Goal: Task Accomplishment & Management: Use online tool/utility

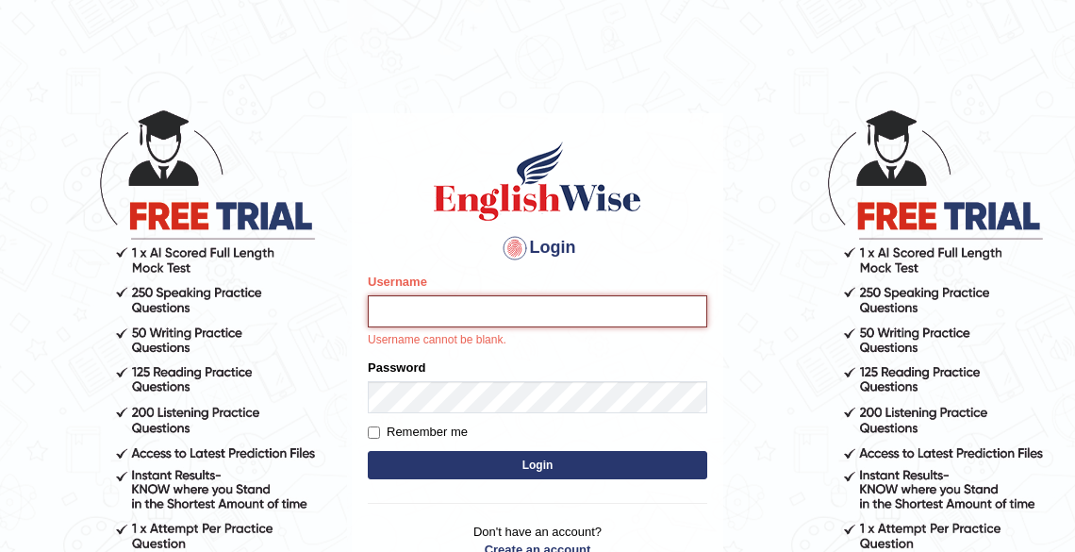
type input "Tshering_Phuntsho2025"
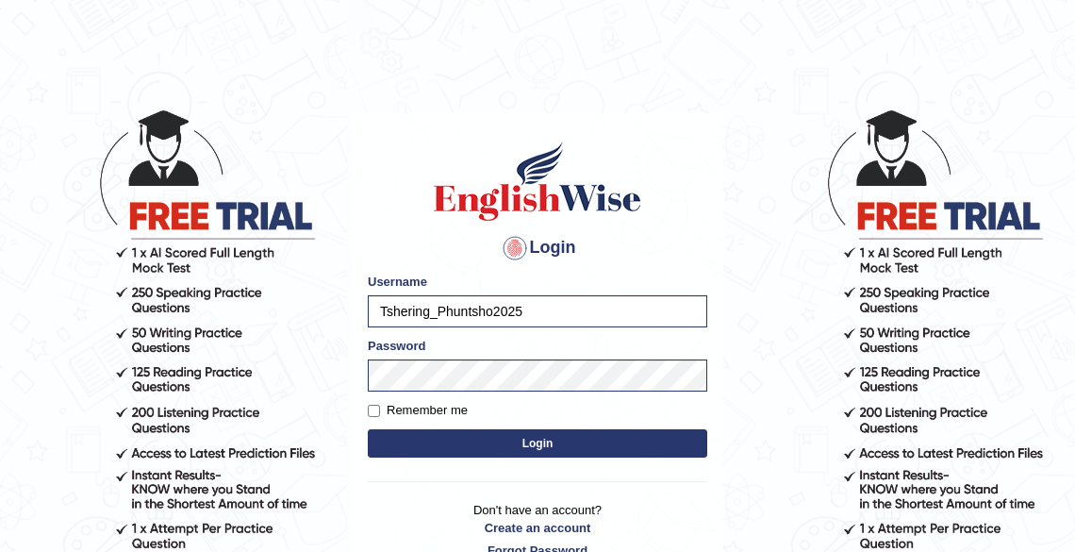
click at [512, 446] on button "Login" at bounding box center [538, 443] width 340 height 28
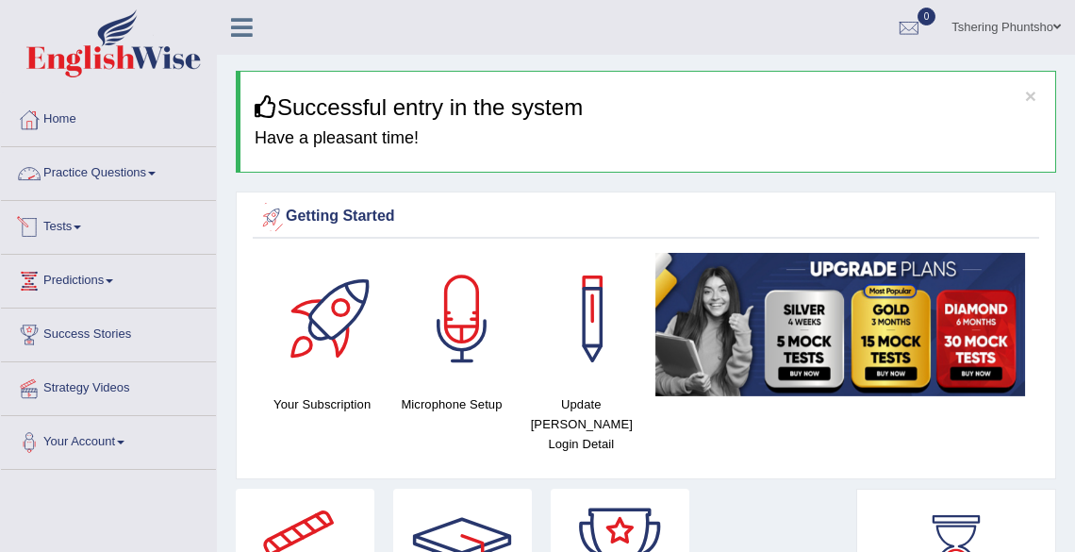
click at [63, 232] on link "Tests" at bounding box center [108, 224] width 215 height 47
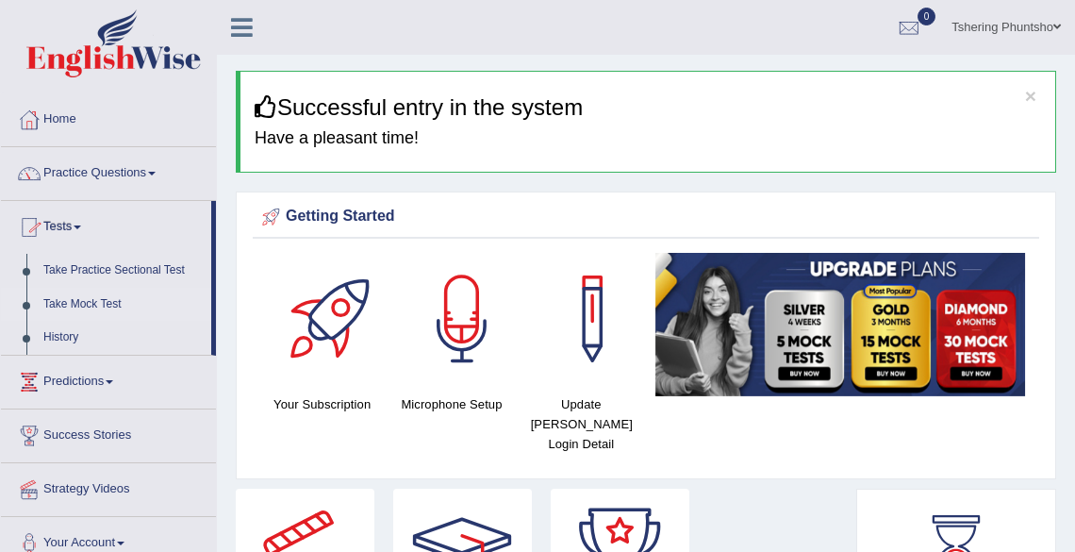
click at [71, 292] on link "Take Mock Test" at bounding box center [123, 305] width 176 height 34
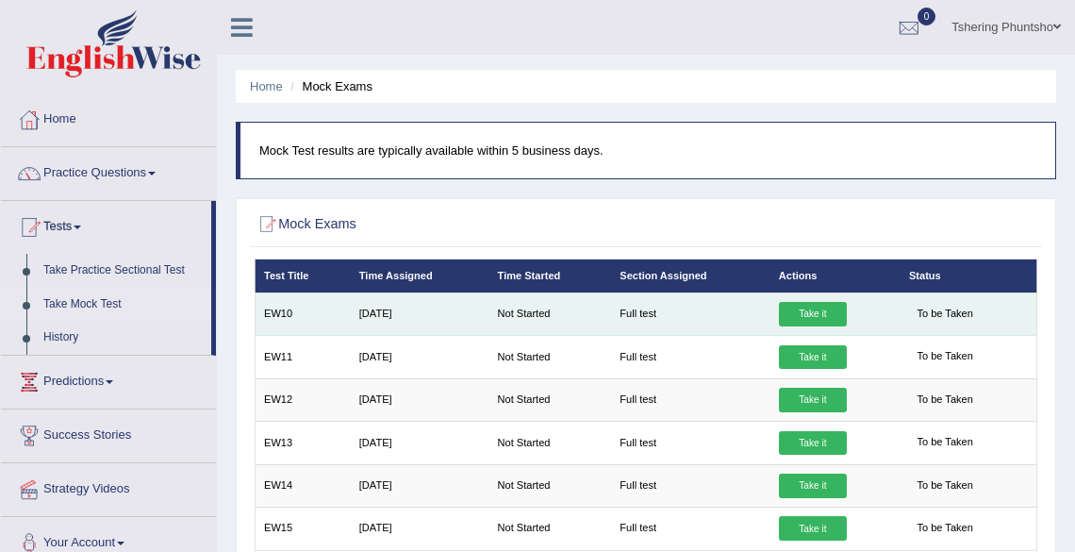
click at [811, 315] on link "Take it" at bounding box center [813, 314] width 68 height 25
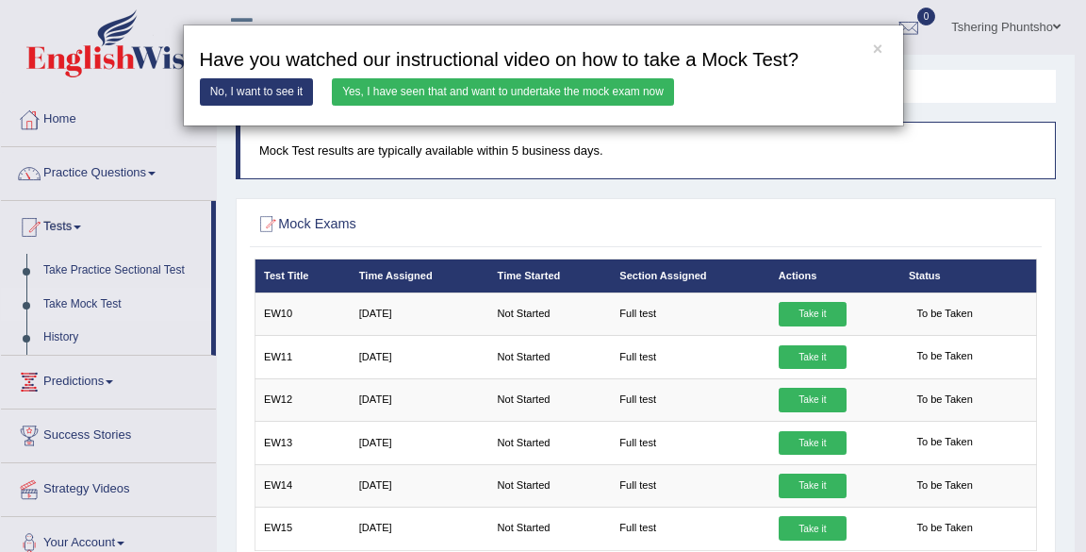
click at [417, 90] on link "Yes, I have seen that and want to undertake the mock exam now" at bounding box center [503, 91] width 342 height 27
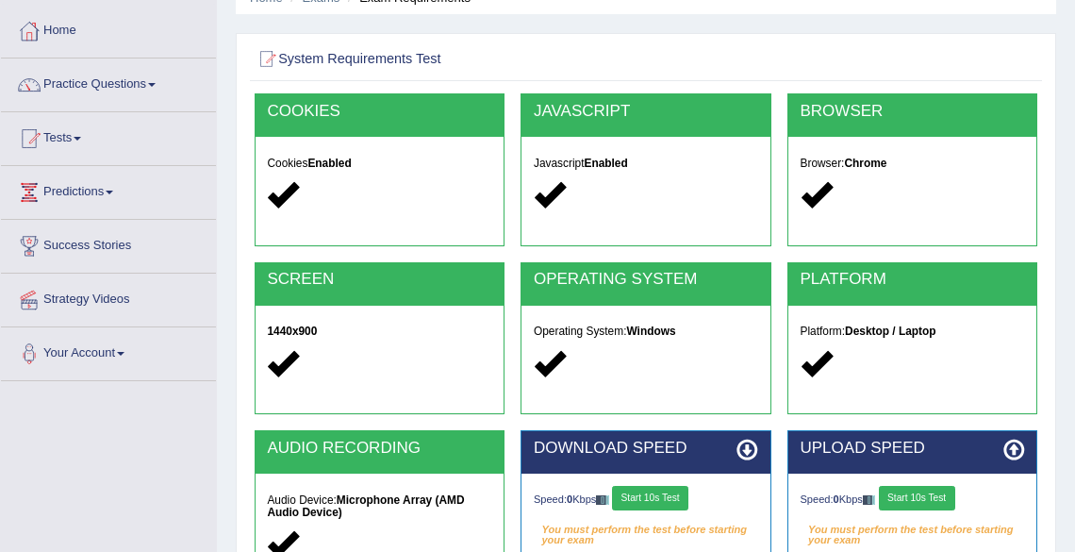
scroll to position [302, 0]
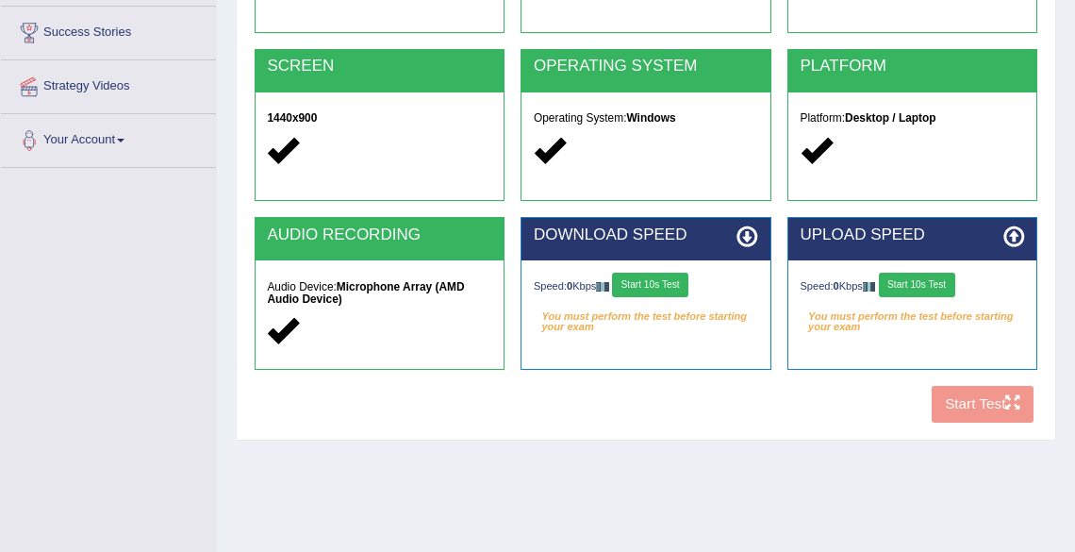
click at [673, 285] on button "Start 10s Test" at bounding box center [650, 285] width 76 height 25
click at [952, 281] on button "Start 10s Test" at bounding box center [917, 285] width 76 height 25
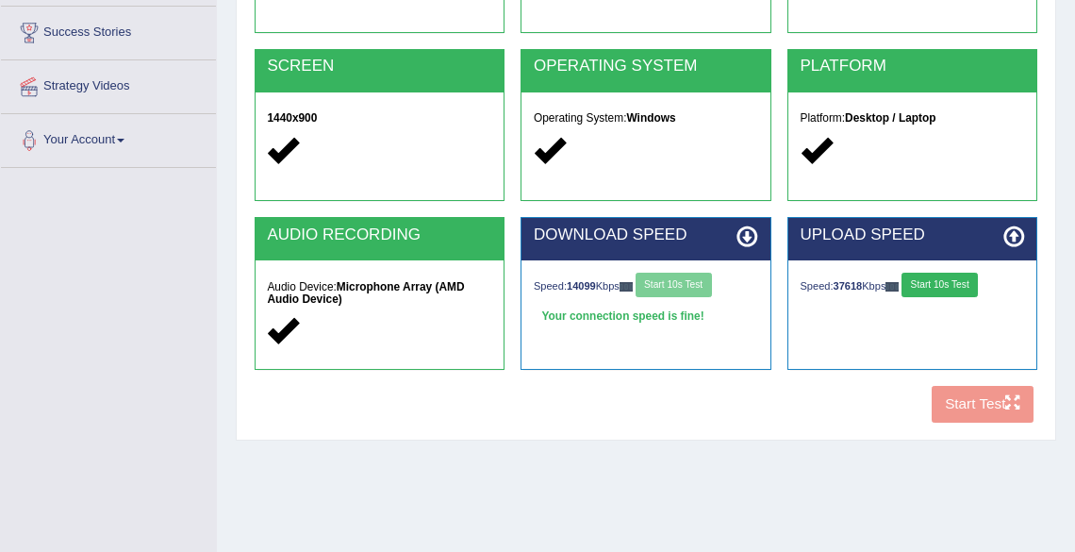
click at [964, 406] on div "COOKIES Cookies Enabled JAVASCRIPT Javascript Enabled BROWSER Browser: Chrome S…" at bounding box center [645, 155] width 791 height 551
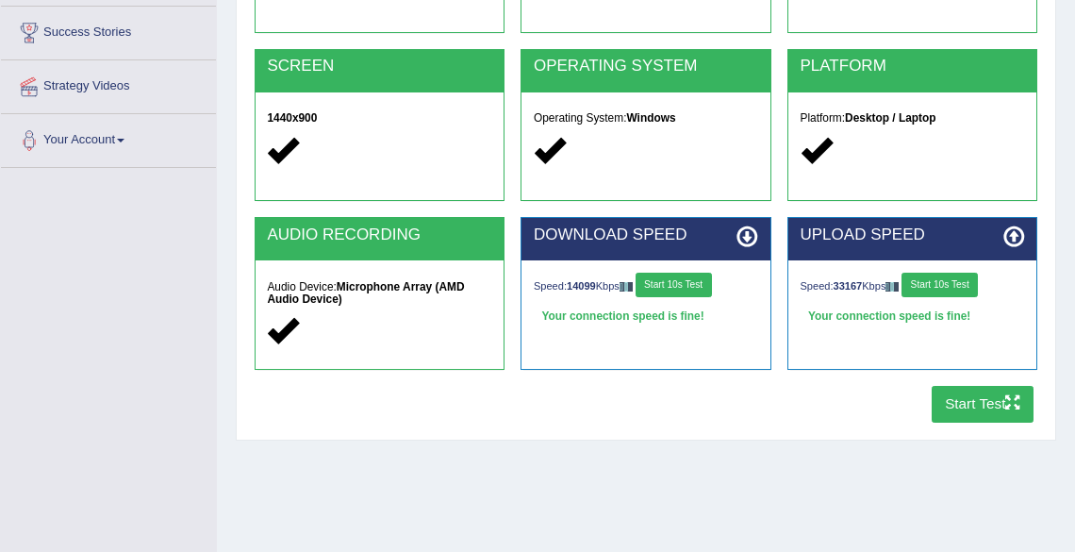
click at [963, 407] on button "Start Test" at bounding box center [983, 404] width 103 height 37
